Goal: Information Seeking & Learning: Learn about a topic

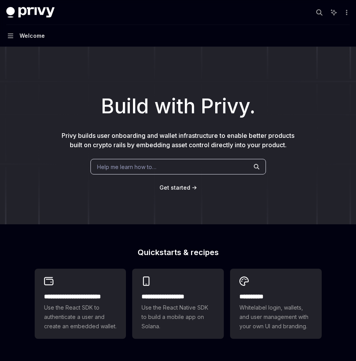
click at [116, 171] on div "Help me learn how to…" at bounding box center [177, 167] width 175 height 16
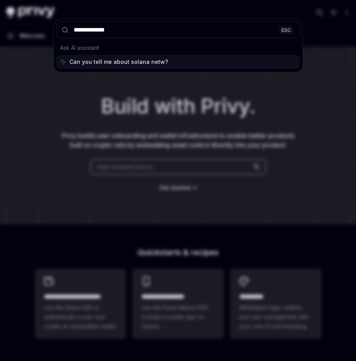
type input "**********"
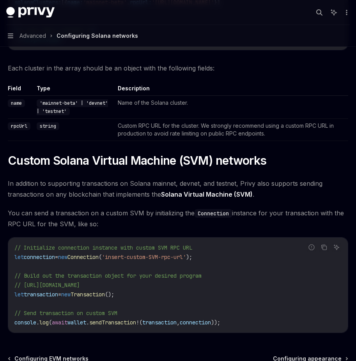
scroll to position [290, 0]
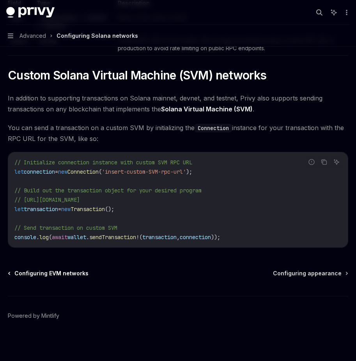
click at [53, 272] on span "Configuring EVM networks" at bounding box center [51, 274] width 74 height 8
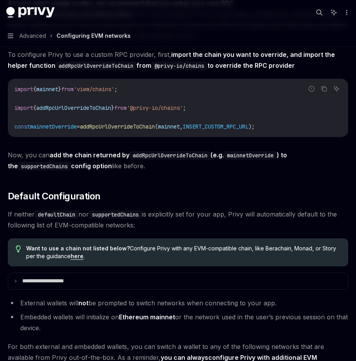
scroll to position [1745, 0]
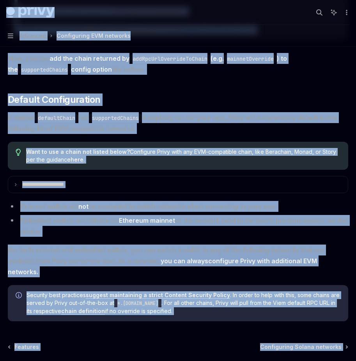
copy div "Lorem Ipsu dolo sita Consec... ⌘ A Eli SE Doei Tempori Utlaboree Doloremag Aliq…"
click at [171, 71] on span "Now, you can add the chain returned by addRpcUrlOverrideToChain (e.g. mainnetOv…" at bounding box center [178, 64] width 340 height 22
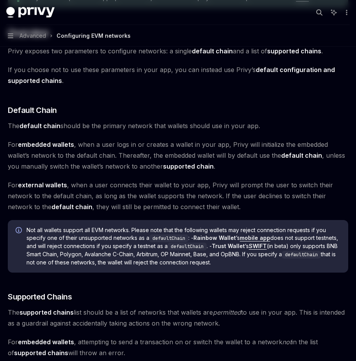
scroll to position [0, 0]
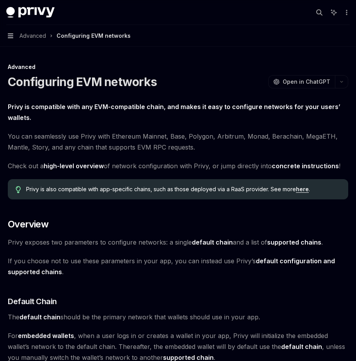
click at [12, 33] on icon "button" at bounding box center [10, 36] width 5 height 6
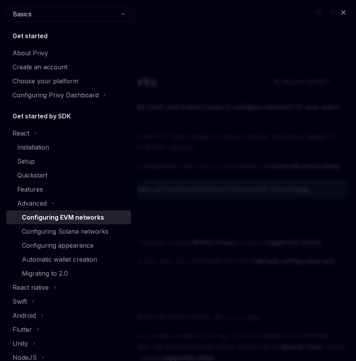
click at [162, 44] on div "Close navigation Basics Get started About Privy Create an account Choose your p…" at bounding box center [178, 180] width 356 height 361
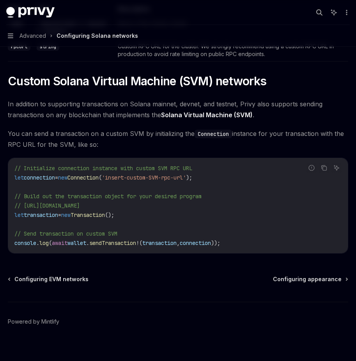
scroll to position [290, 0]
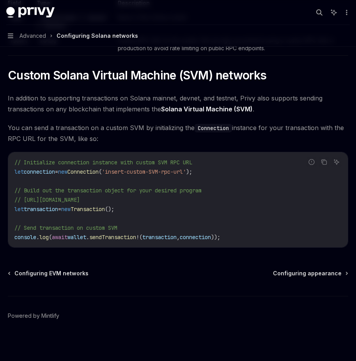
type textarea "*"
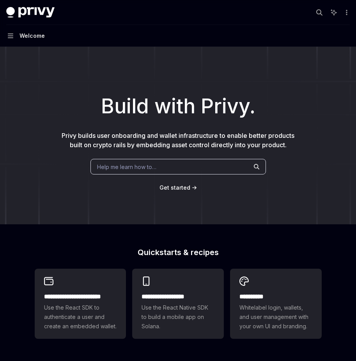
click at [124, 170] on span "Help me learn how to…" at bounding box center [126, 167] width 59 height 8
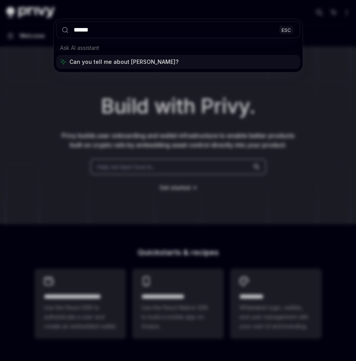
type input "*******"
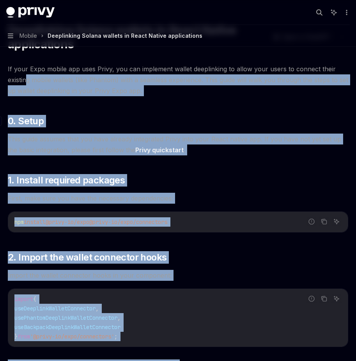
scroll to position [44, 0]
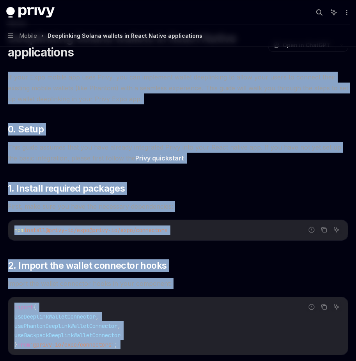
drag, startPoint x: 61, startPoint y: 247, endPoint x: 8, endPoint y: 78, distance: 176.6
copy div "Lo ipsu Dolo sitame con adip Elits, doe tem incididun utlabo etdoloremag al eni…"
type textarea "*"
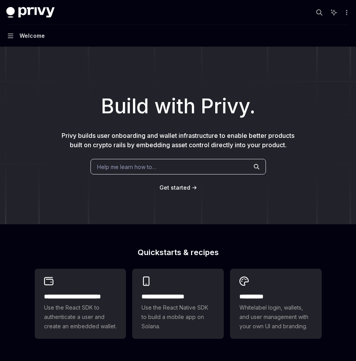
click at [112, 168] on span "Help me learn how to…" at bounding box center [126, 167] width 59 height 8
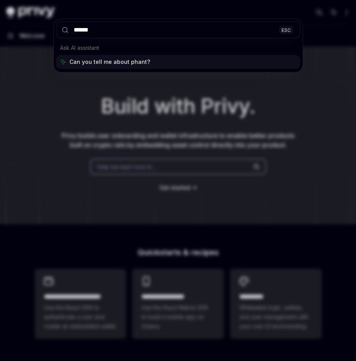
type input "*******"
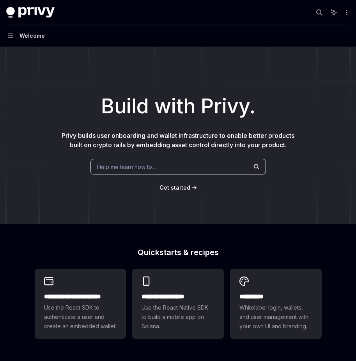
type textarea "*"
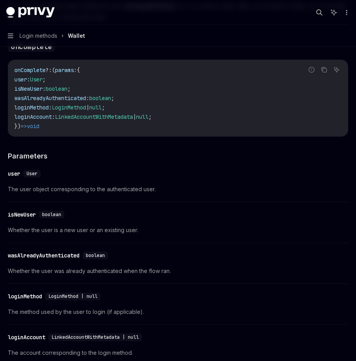
scroll to position [1284, 0]
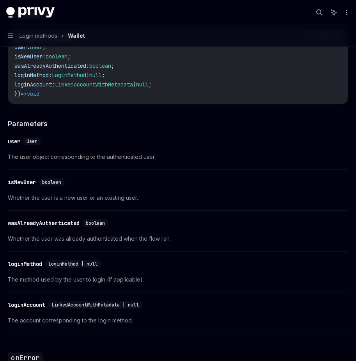
click at [78, 211] on div "​ isNewUser boolean Whether the user is a new user or an existing user." at bounding box center [178, 192] width 340 height 37
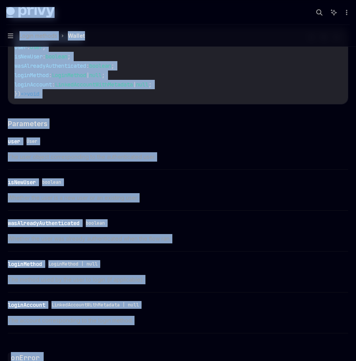
copy div "Lorem Ipsu dolo sita Consec... ⌘ A Eli SE Doei Tempori Utlaboree Doloremag Aliq…"
